Goal: Transaction & Acquisition: Subscribe to service/newsletter

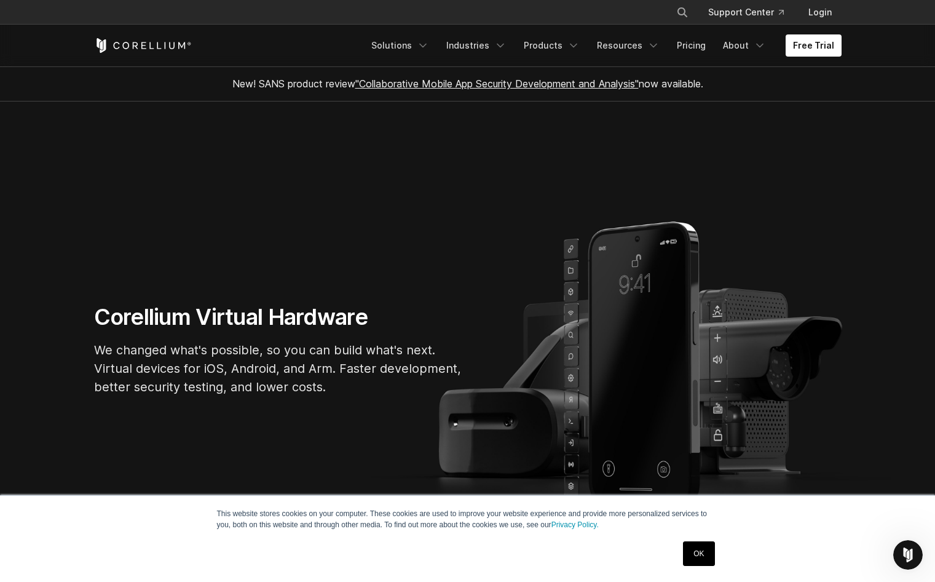
click at [114, 256] on section "Corellium Virtual Hardware We changed what's possible, so you can build what's …" at bounding box center [467, 354] width 935 height 506
click at [697, 49] on link "Pricing" at bounding box center [692, 45] width 44 height 22
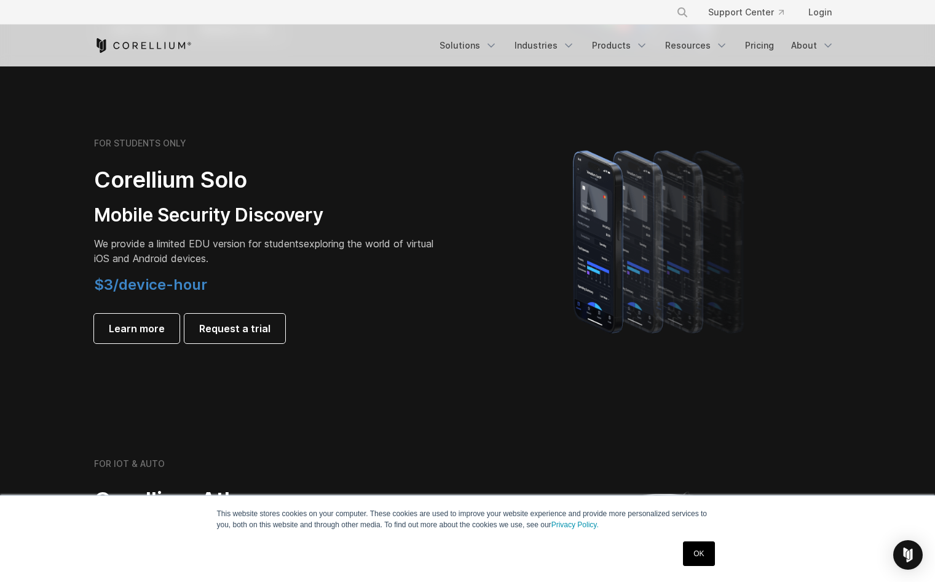
scroll to position [812, 0]
